Goal: Task Accomplishment & Management: Manage account settings

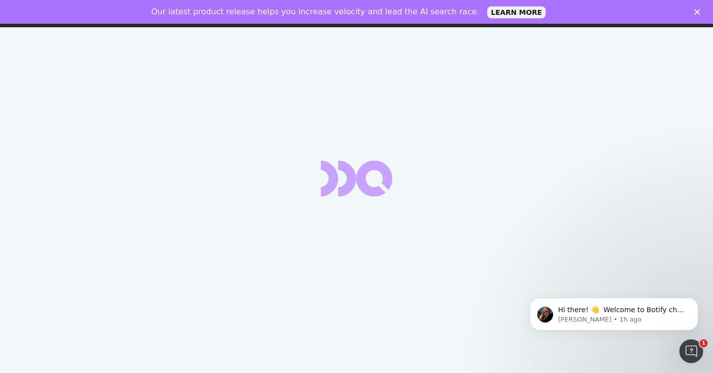
click at [695, 8] on div "Our latest product release helps you increase velocity and lead the AI search r…" at bounding box center [356, 12] width 713 height 16
click at [697, 12] on polygon "Close" at bounding box center [697, 12] width 6 height 6
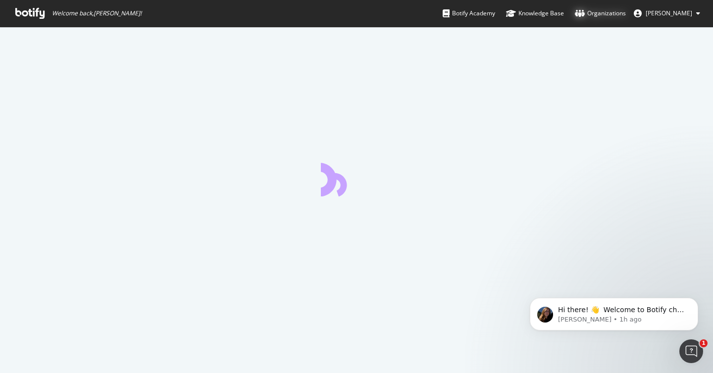
click at [598, 13] on div "Organizations" at bounding box center [600, 13] width 51 height 10
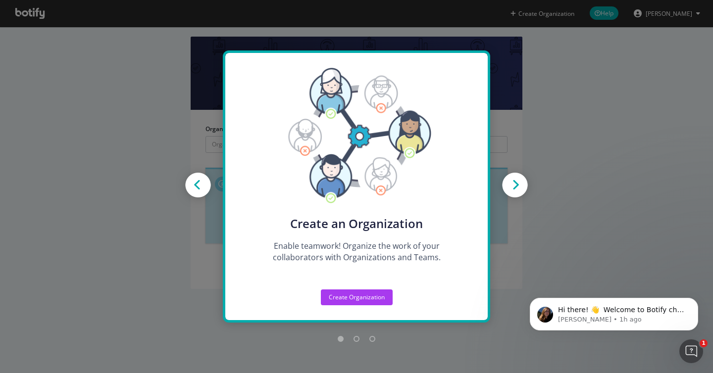
click at [71, 54] on div "Create new Projects for your Teams Create the exact model that matches your Org…" at bounding box center [356, 186] width 713 height 373
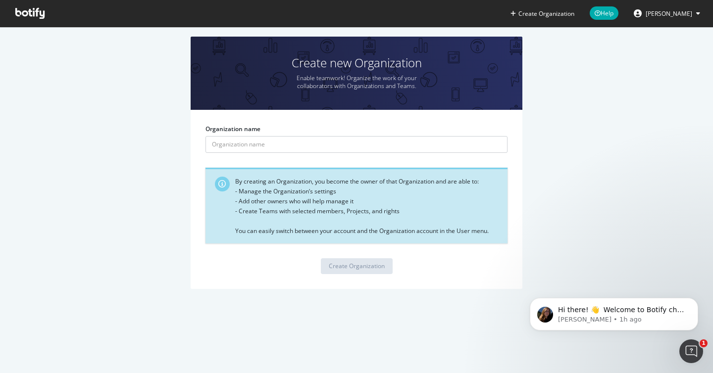
click at [23, 9] on icon at bounding box center [29, 13] width 29 height 11
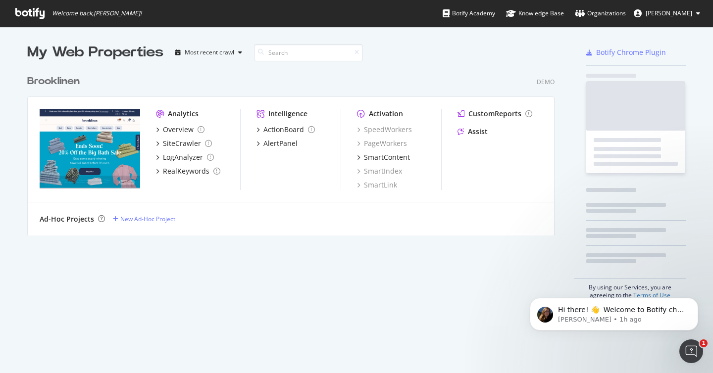
scroll to position [173, 535]
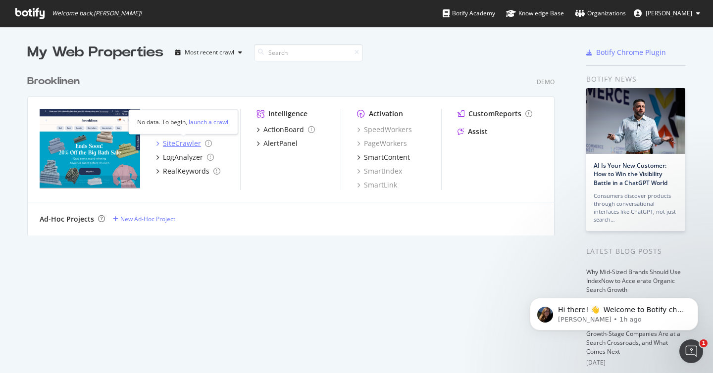
click at [172, 142] on div "SiteCrawler" at bounding box center [182, 144] width 38 height 10
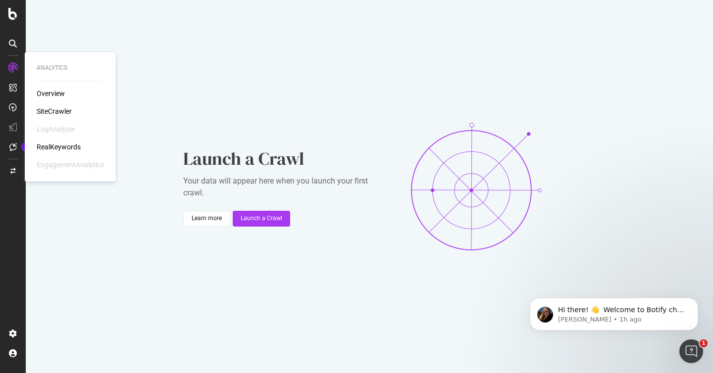
click at [54, 148] on div "RealKeywords" at bounding box center [59, 147] width 44 height 10
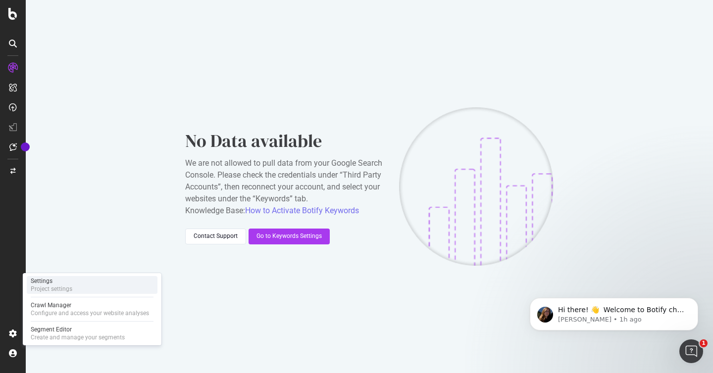
click at [46, 282] on div "Settings" at bounding box center [52, 281] width 42 height 8
